Goal: Transaction & Acquisition: Purchase product/service

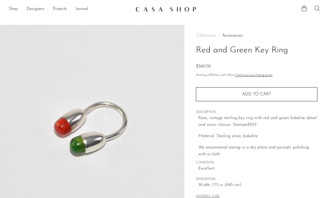
click at [16, 10] on link "Shop" at bounding box center [13, 9] width 9 height 7
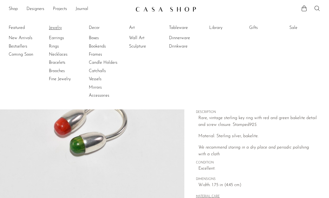
click at [56, 29] on link "Jewelry" at bounding box center [69, 28] width 40 height 6
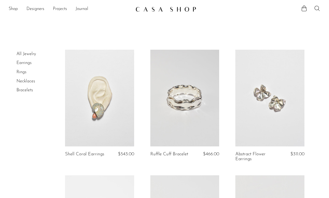
click at [19, 54] on link "All Jewelry" at bounding box center [25, 54] width 19 height 4
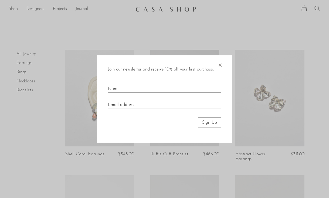
click at [221, 65] on span "×" at bounding box center [219, 63] width 5 height 17
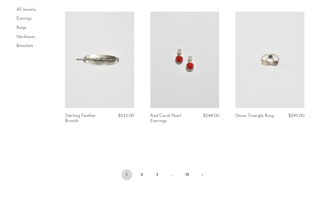
scroll to position [1454, 0]
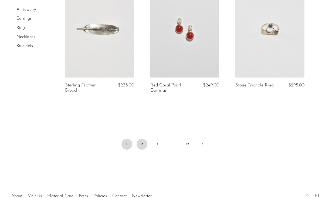
click at [141, 147] on link "2" at bounding box center [142, 144] width 11 height 11
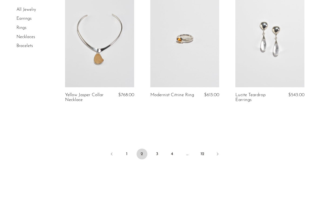
scroll to position [1454, 0]
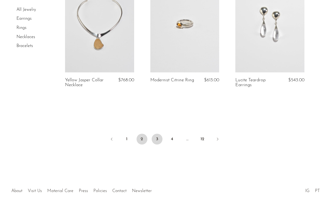
click at [153, 136] on link "3" at bounding box center [157, 139] width 11 height 11
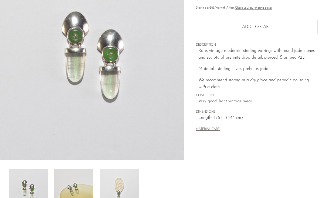
scroll to position [71, 0]
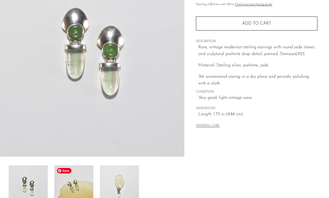
click at [79, 187] on img at bounding box center [73, 186] width 39 height 43
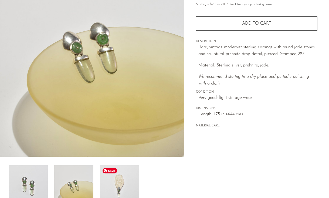
click at [108, 182] on img at bounding box center [119, 186] width 39 height 43
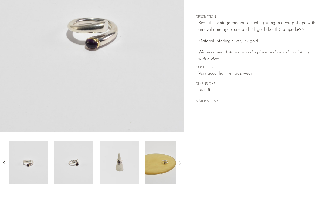
scroll to position [102, 0]
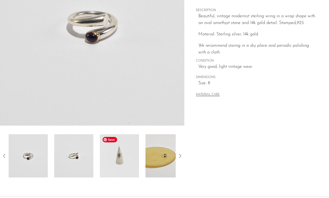
click at [112, 157] on img at bounding box center [119, 155] width 39 height 43
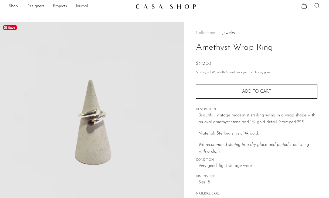
scroll to position [0, 0]
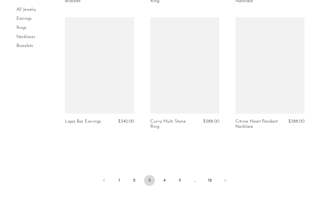
scroll to position [1421, 0]
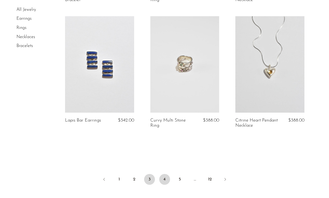
click at [164, 174] on link "4" at bounding box center [164, 179] width 11 height 11
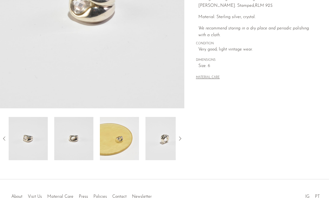
scroll to position [124, 0]
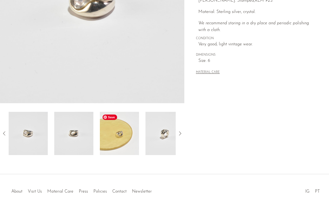
click at [132, 136] on img at bounding box center [119, 133] width 39 height 43
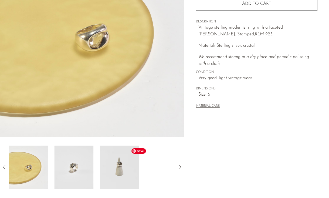
scroll to position [89, 0]
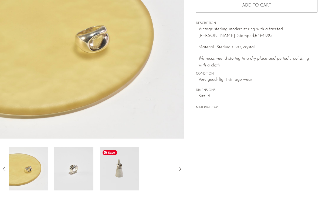
click at [120, 159] on img at bounding box center [119, 168] width 39 height 43
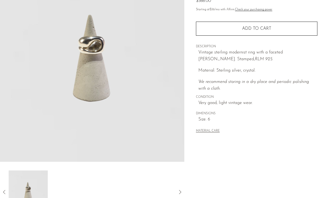
scroll to position [65, 0]
